Goal: Navigation & Orientation: Find specific page/section

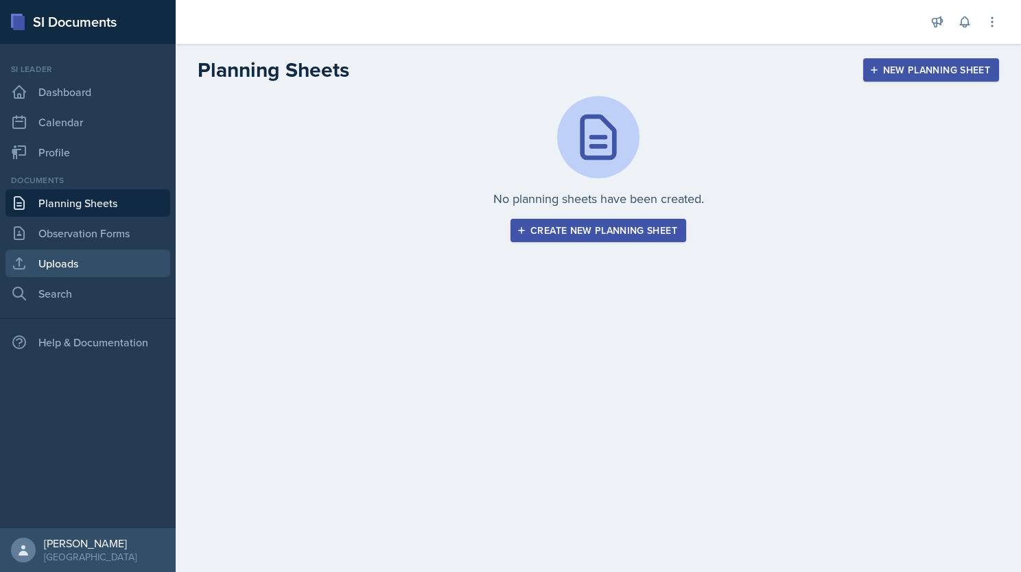
click at [133, 259] on link "Uploads" at bounding box center [87, 263] width 165 height 27
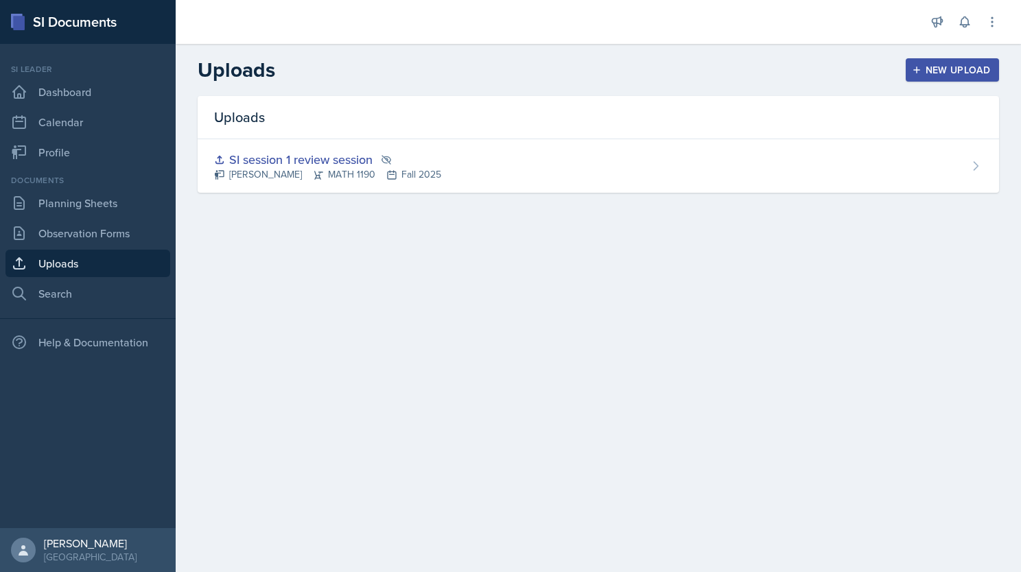
drag, startPoint x: 406, startPoint y: 152, endPoint x: 354, endPoint y: 253, distance: 113.9
click at [354, 253] on main "Uploads New Upload Uploads SI session 1 review session Alberto Di Stanislao MAT…" at bounding box center [599, 308] width 846 height 528
click at [99, 244] on link "Observation Forms" at bounding box center [87, 233] width 165 height 27
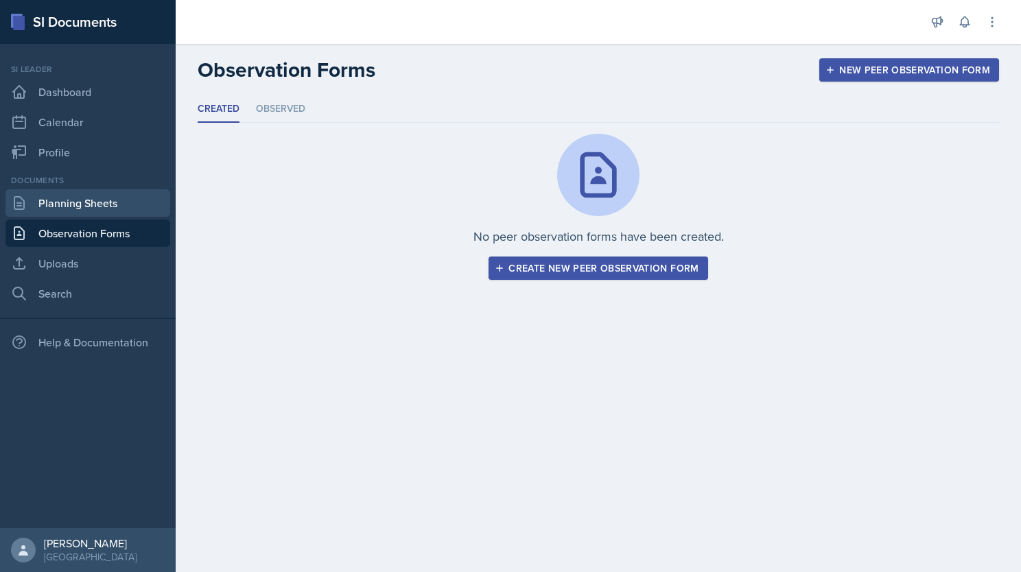
click at [80, 197] on link "Planning Sheets" at bounding box center [87, 202] width 165 height 27
